Goal: Find specific page/section: Find specific page/section

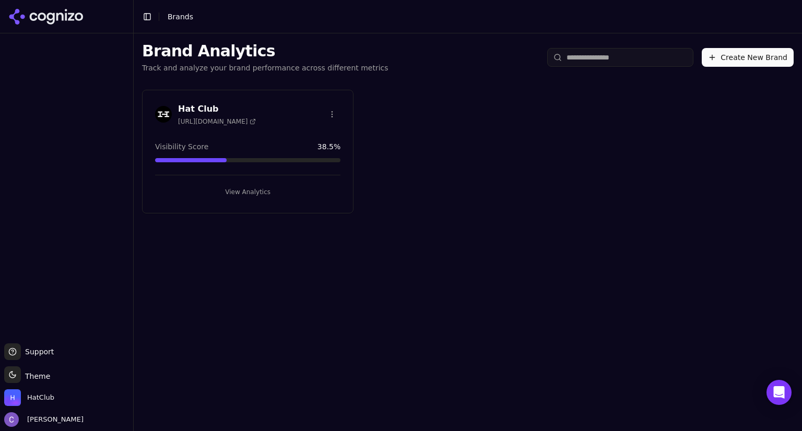
click at [255, 192] on button "View Analytics" at bounding box center [247, 192] width 185 height 17
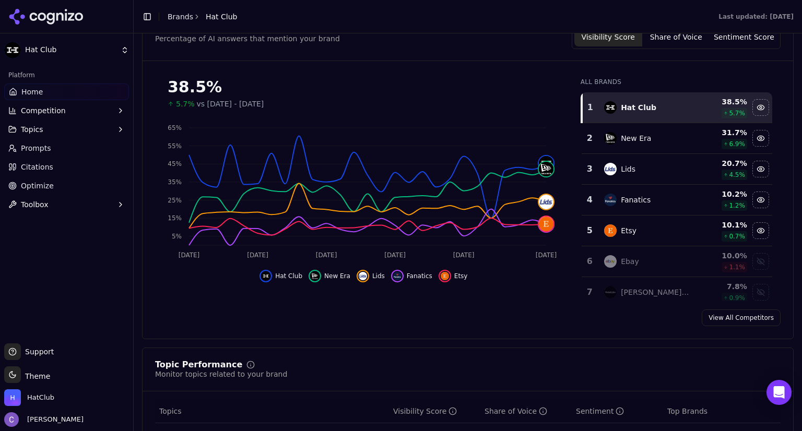
scroll to position [122, 0]
